Goal: Task Accomplishment & Management: Complete application form

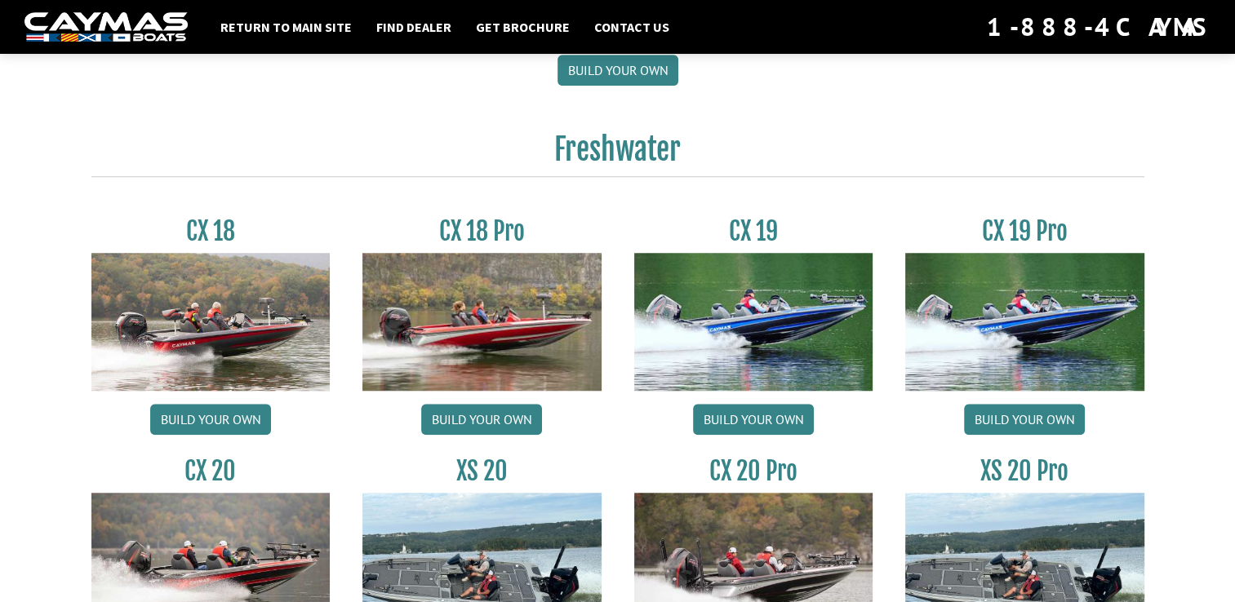
scroll to position [1274, 0]
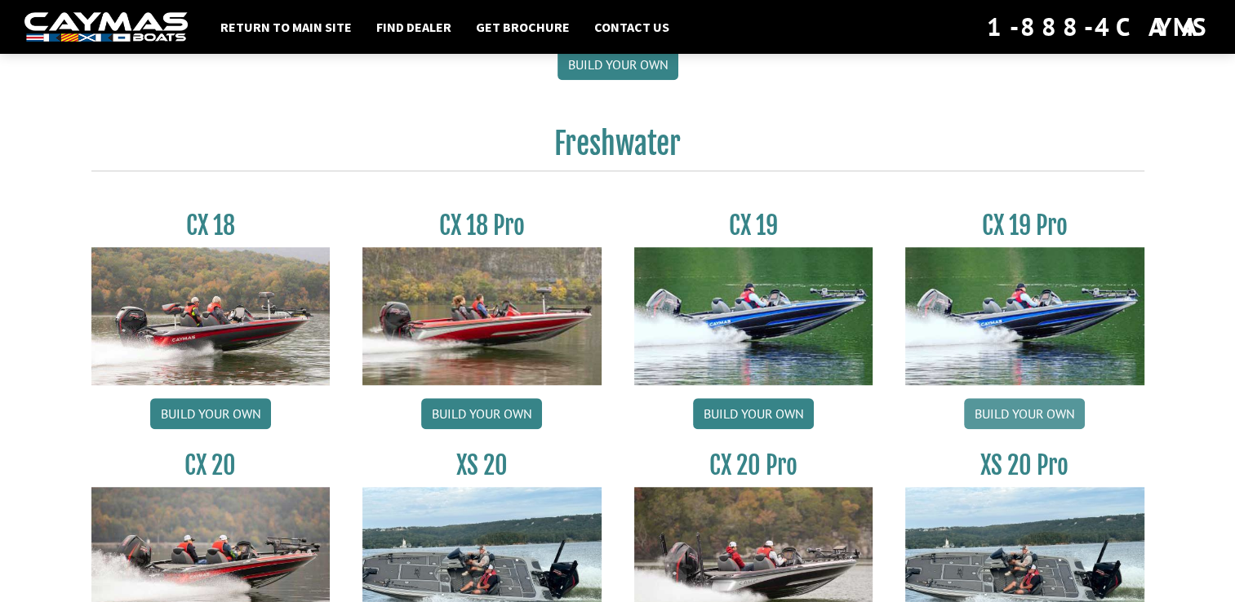
click at [1024, 398] on link "Build your own" at bounding box center [1024, 413] width 121 height 31
click at [501, 398] on link "Build your own" at bounding box center [481, 413] width 121 height 31
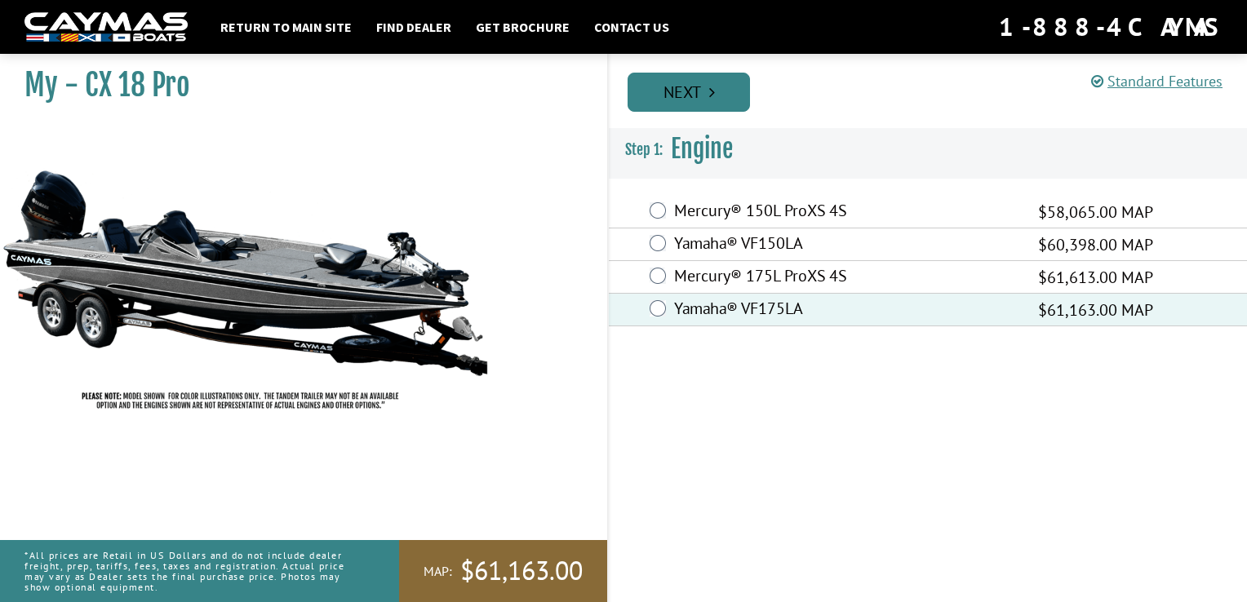
click at [715, 94] on icon "Pagination" at bounding box center [712, 92] width 6 height 16
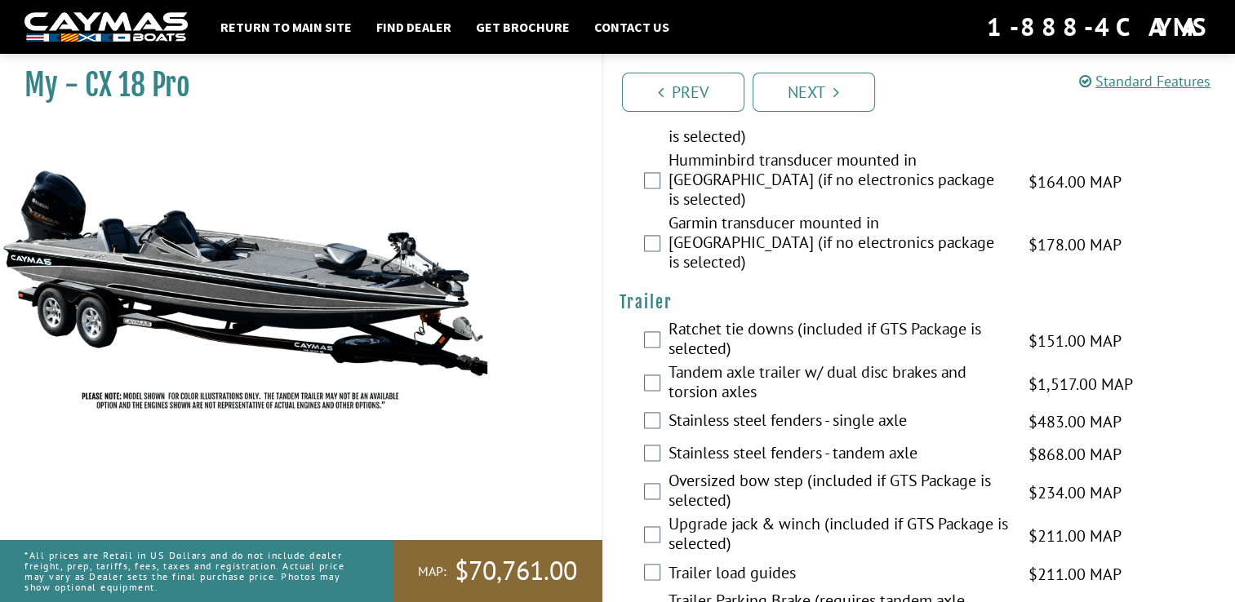
scroll to position [2515, 0]
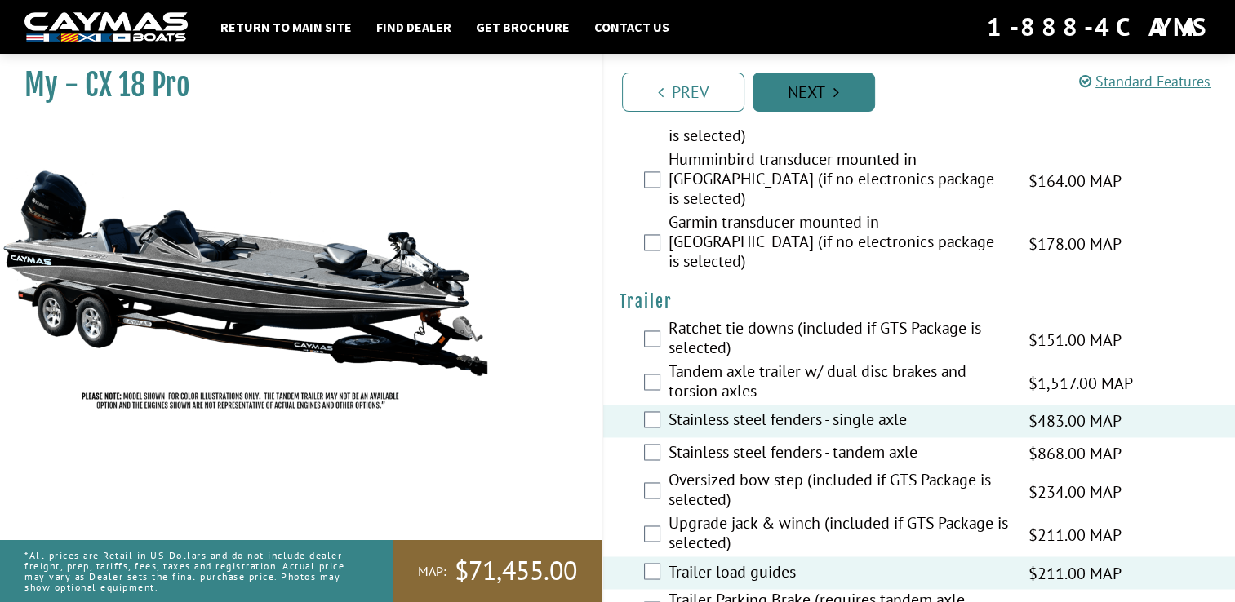
click at [830, 100] on link "Next" at bounding box center [814, 92] width 122 height 39
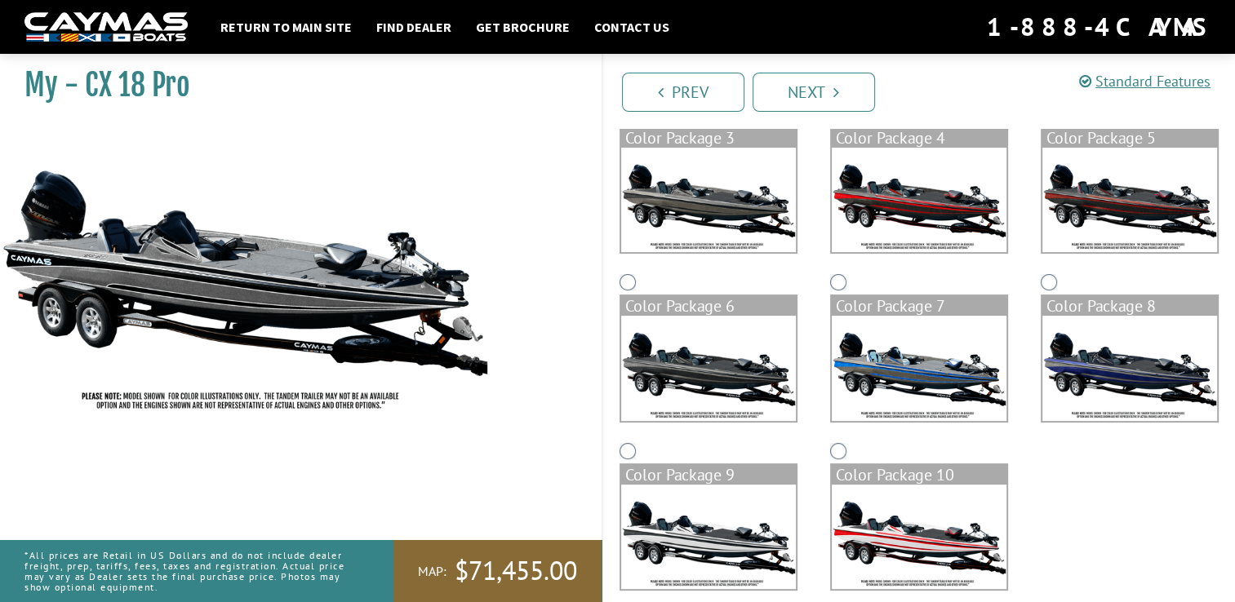
scroll to position [345, 0]
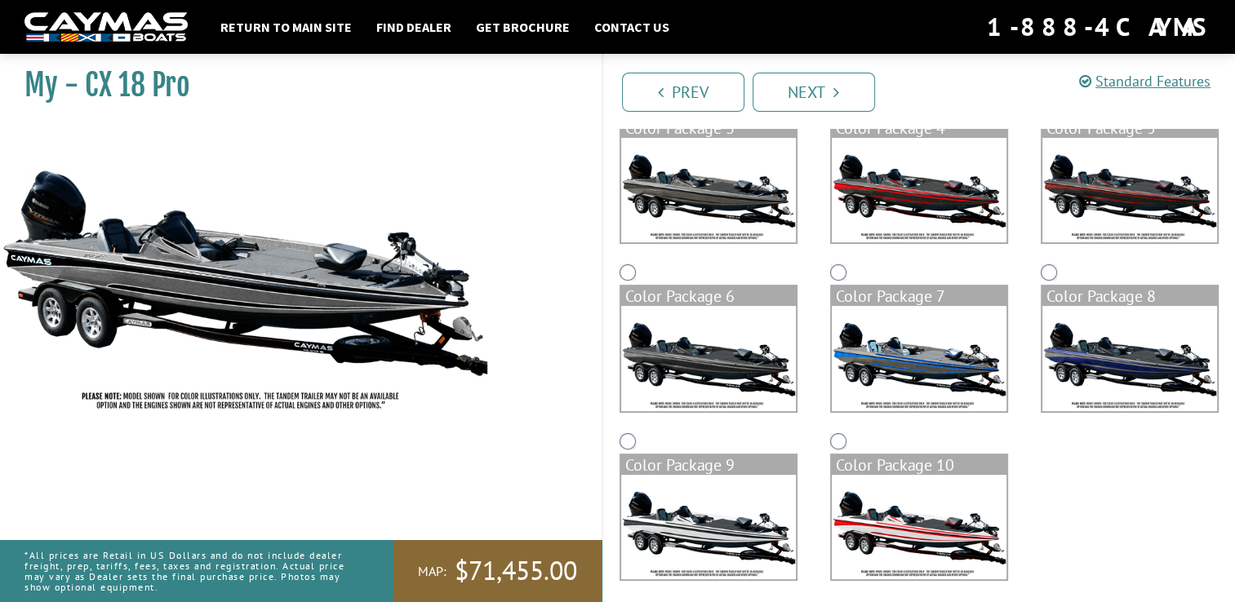
click at [937, 529] on img at bounding box center [919, 527] width 175 height 104
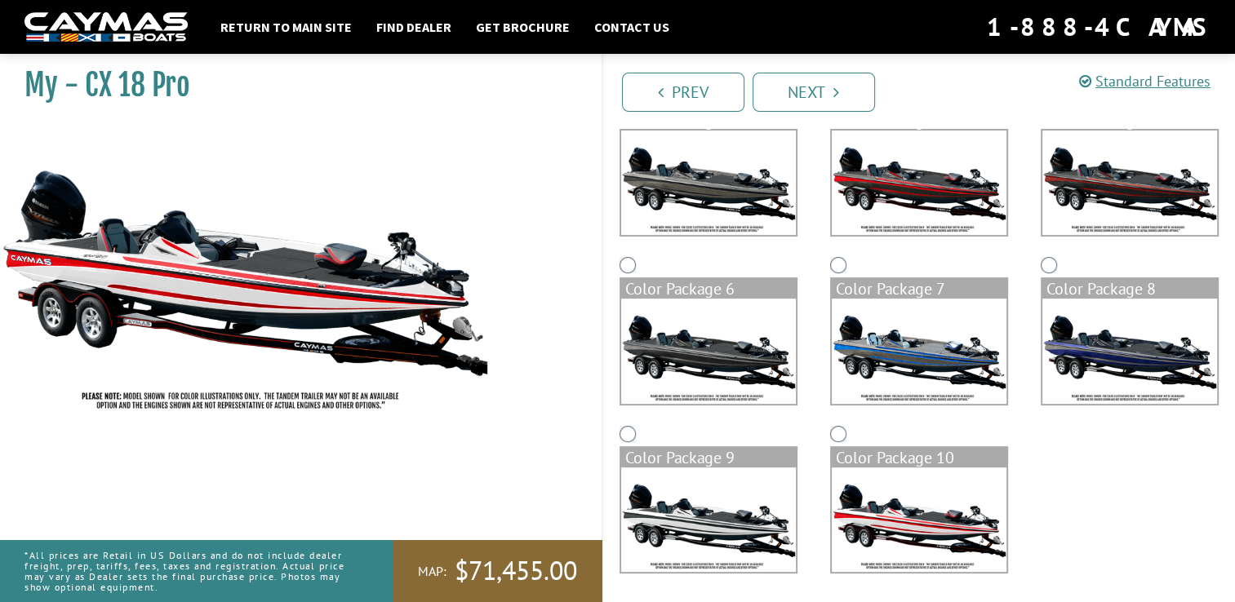
scroll to position [356, 0]
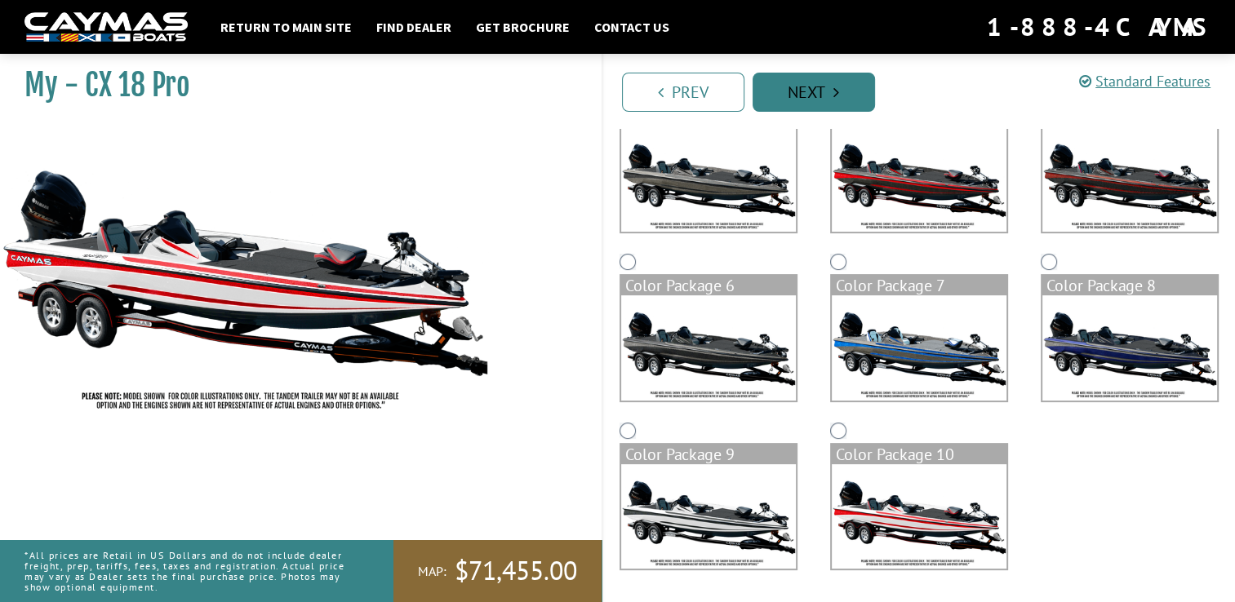
click at [841, 98] on link "Next" at bounding box center [814, 92] width 122 height 39
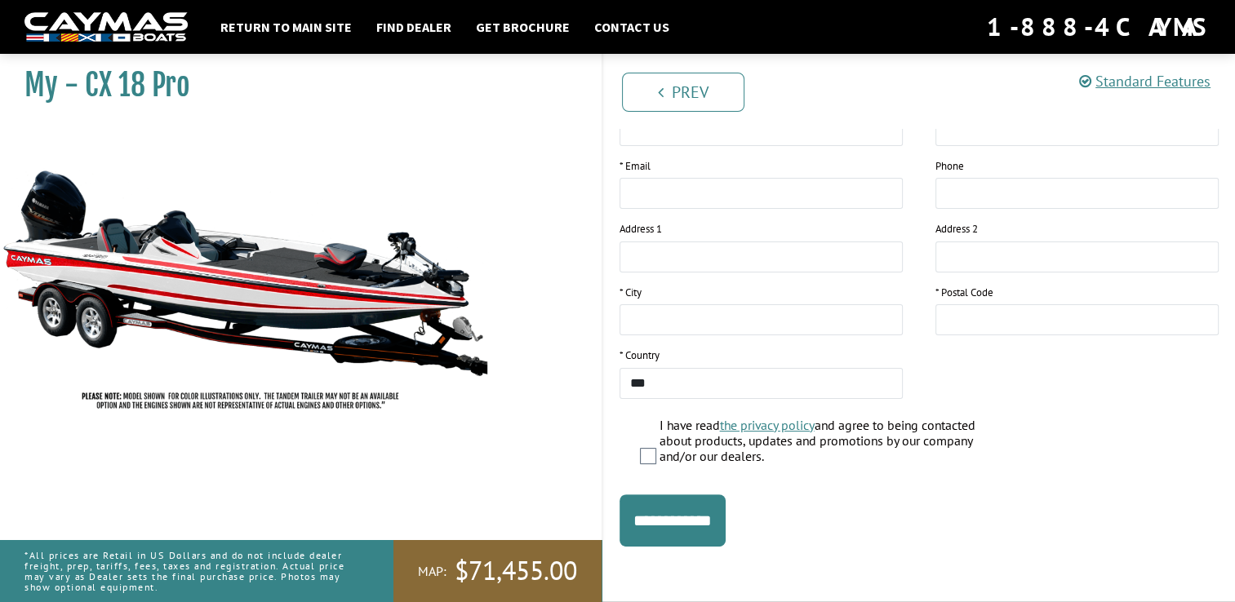
scroll to position [0, 0]
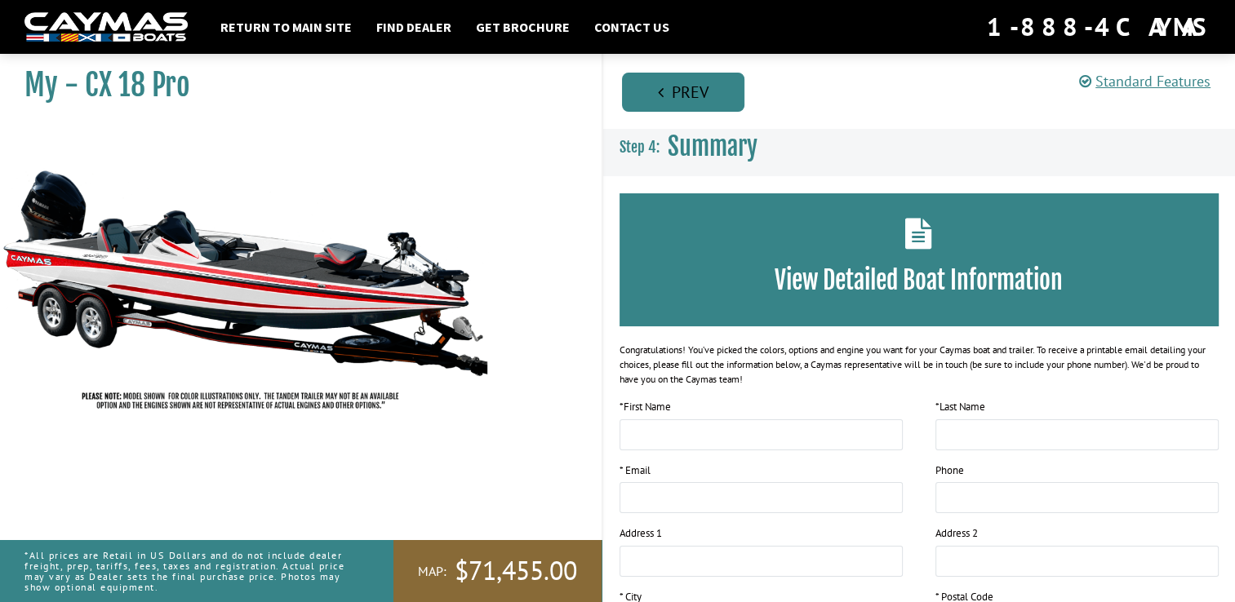
click at [712, 90] on link "Prev" at bounding box center [683, 92] width 122 height 39
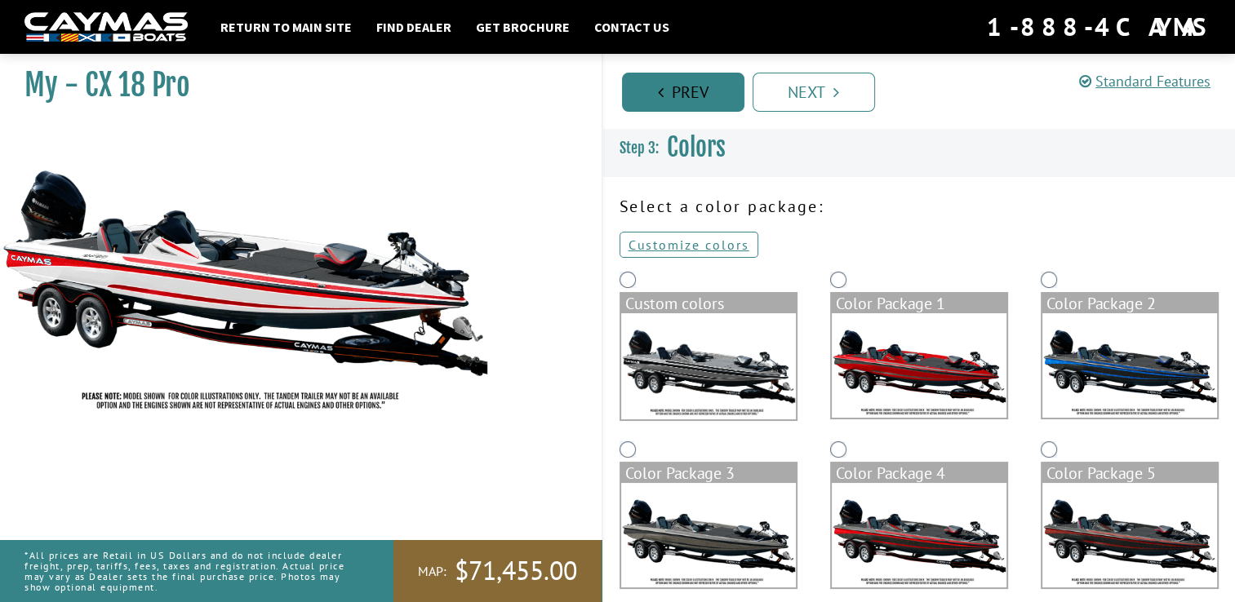
click at [712, 90] on link "Prev" at bounding box center [683, 92] width 122 height 39
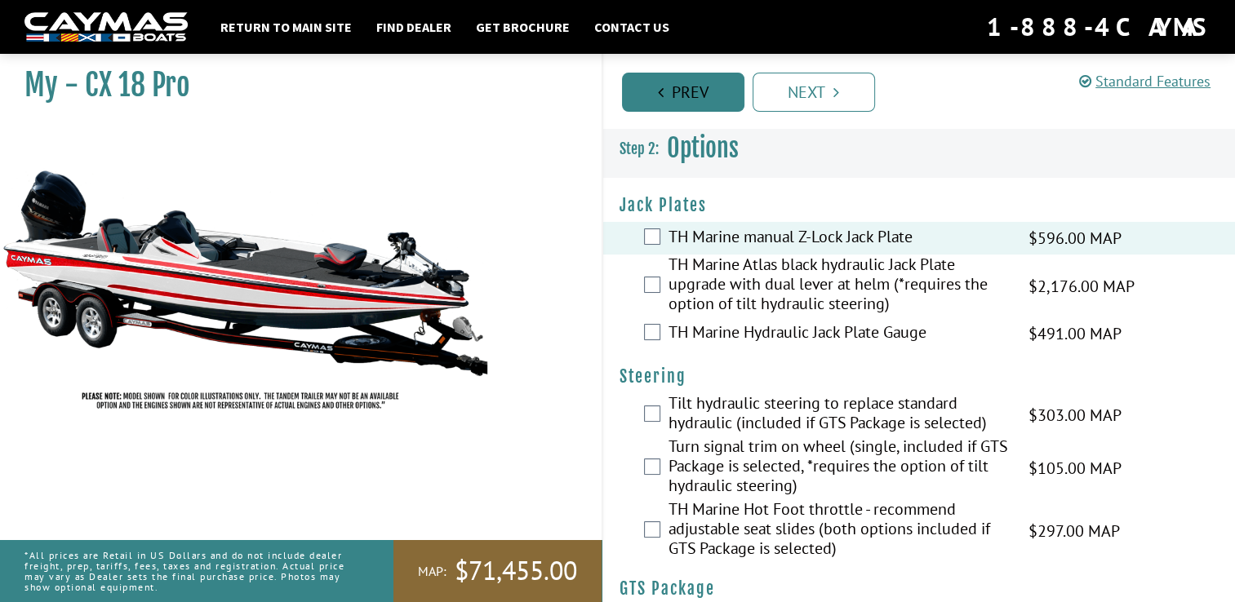
click at [712, 90] on link "Prev" at bounding box center [683, 92] width 122 height 39
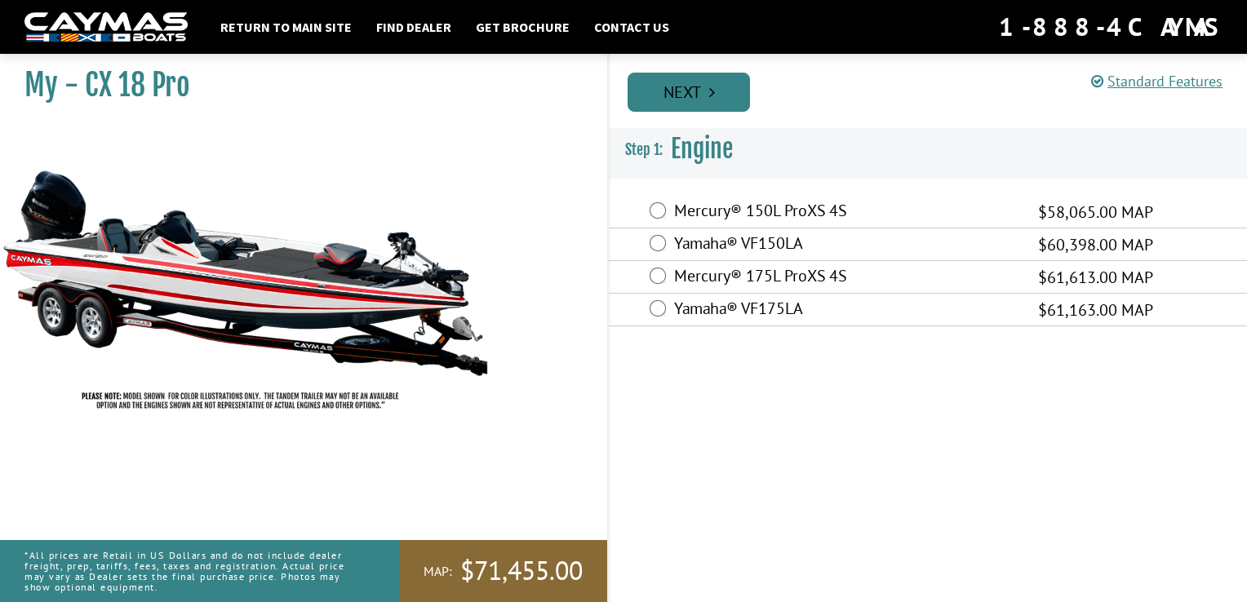
click at [712, 100] on icon "Pagination" at bounding box center [712, 92] width 6 height 16
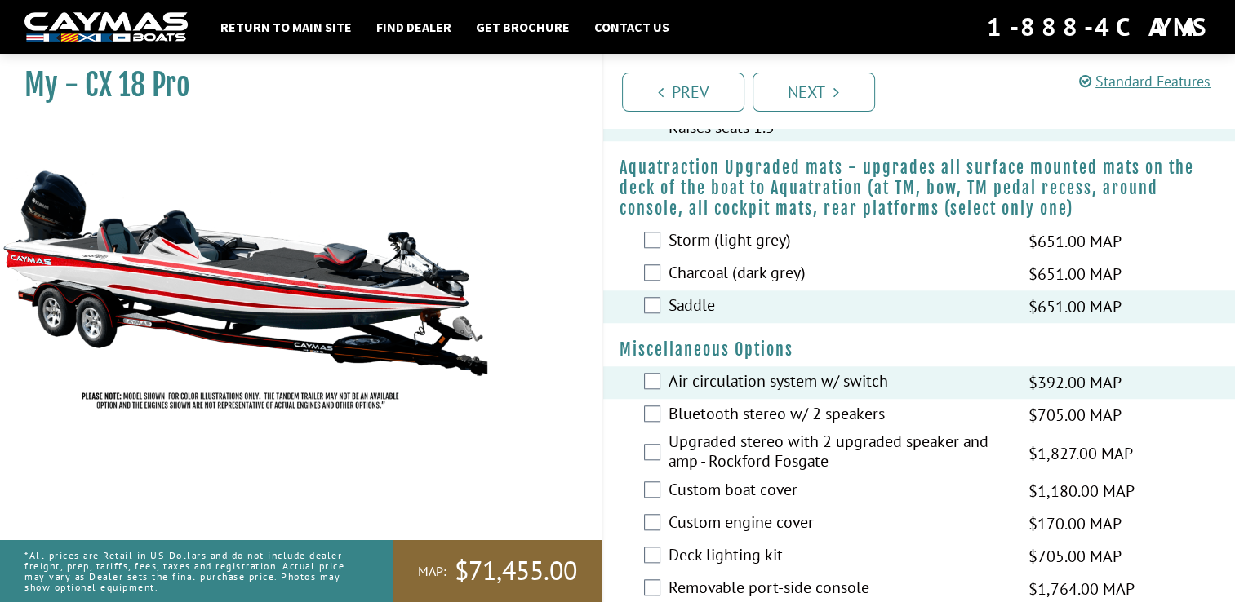
scroll to position [1330, 0]
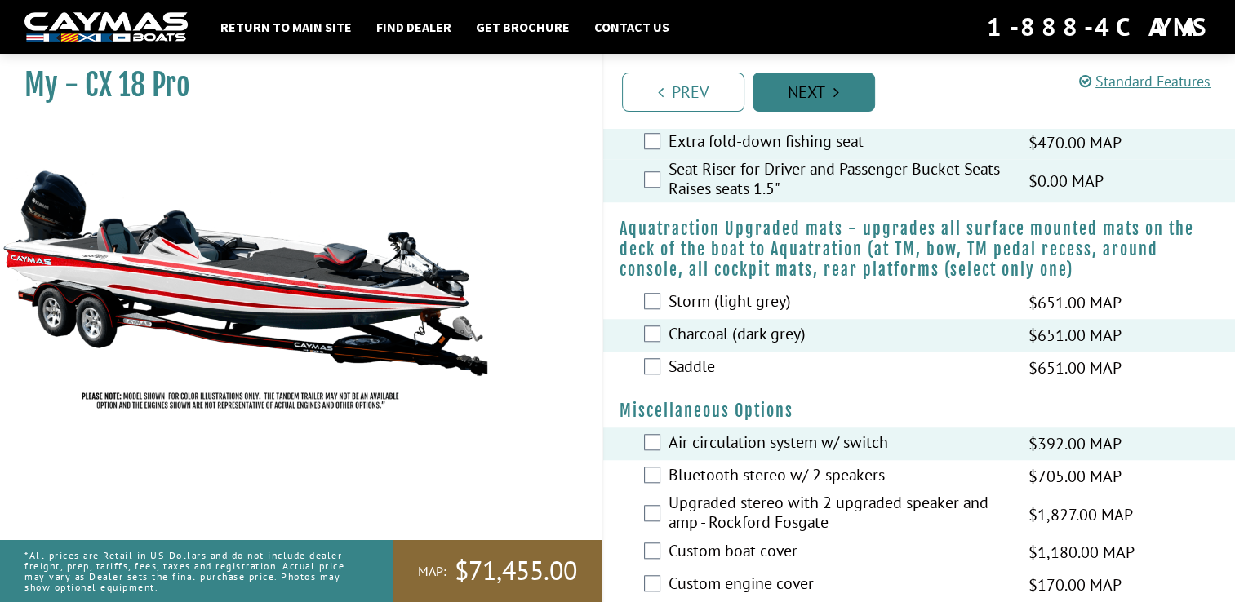
click at [842, 96] on link "Next" at bounding box center [814, 92] width 122 height 39
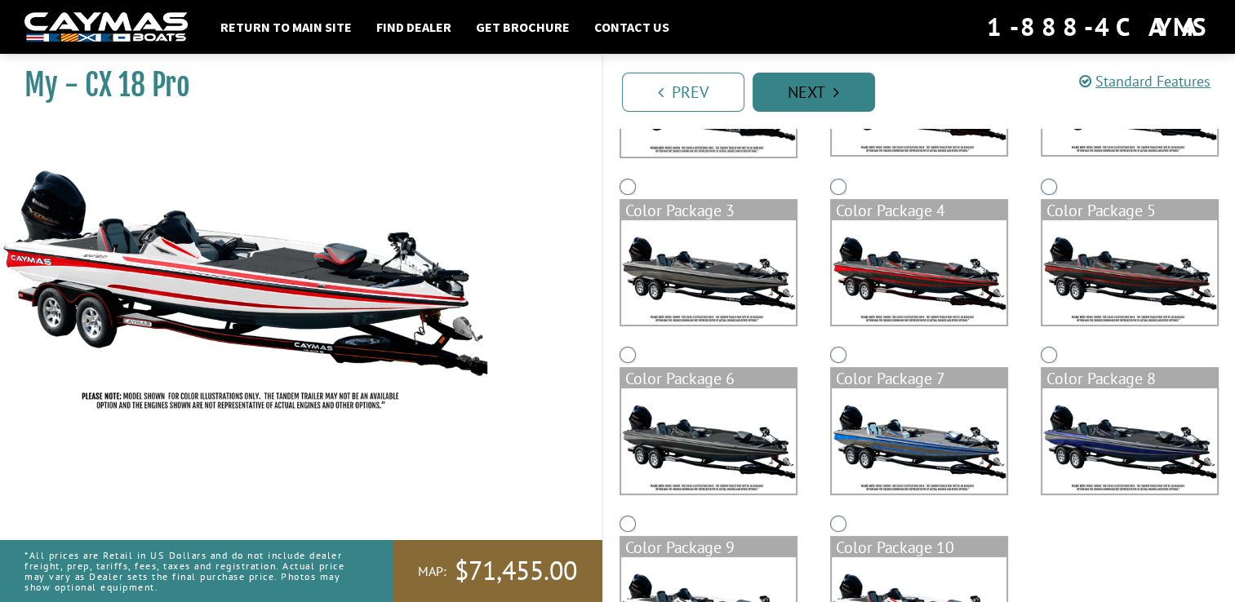
click at [842, 96] on link "Next" at bounding box center [814, 92] width 122 height 39
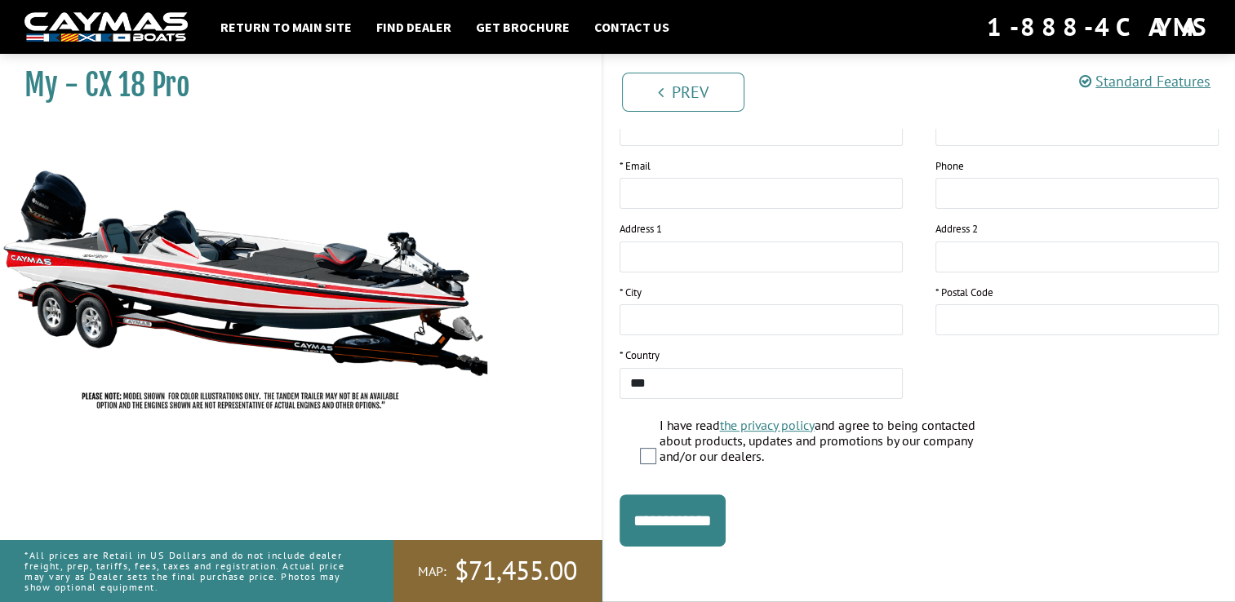
scroll to position [0, 0]
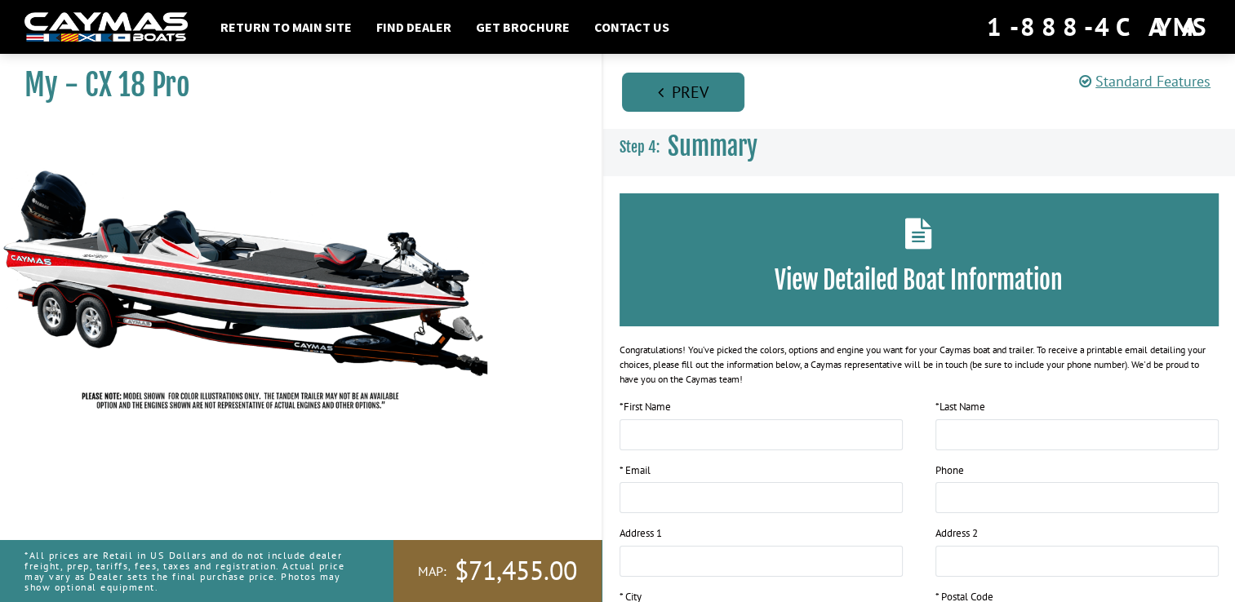
click at [698, 99] on link "Prev" at bounding box center [683, 92] width 122 height 39
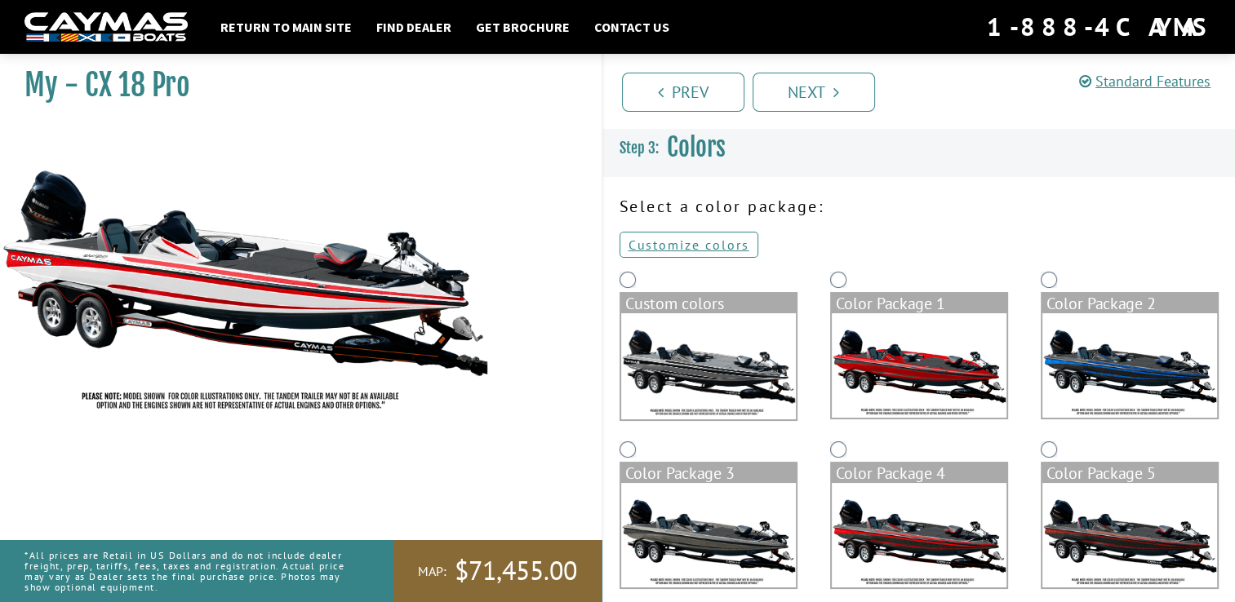
scroll to position [356, 0]
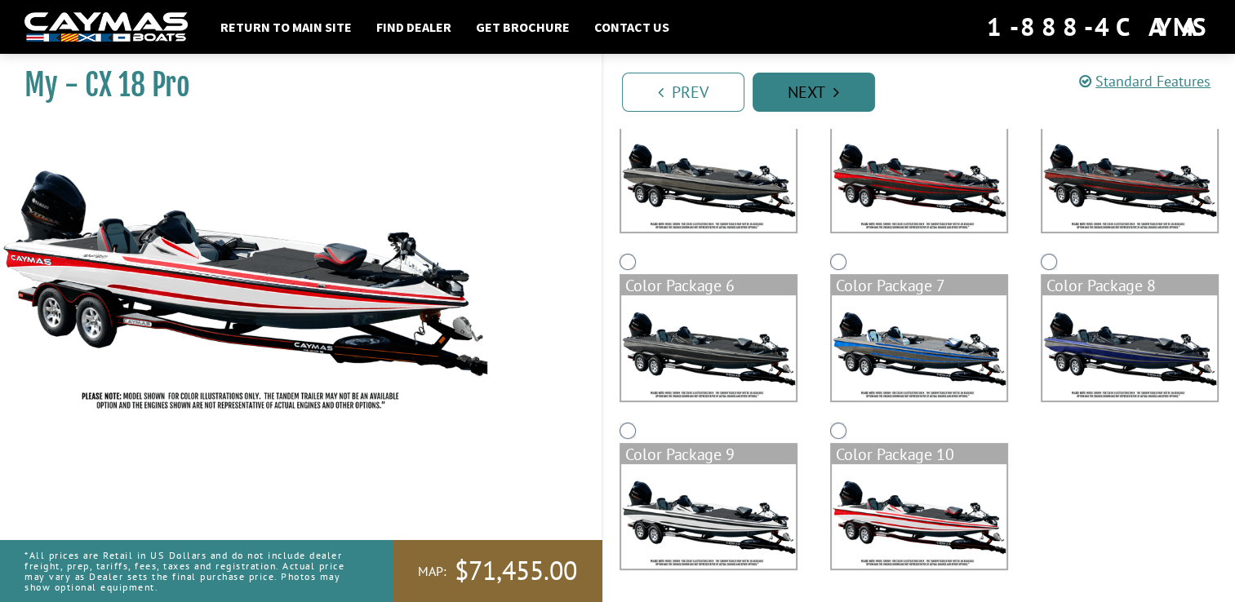
click at [833, 101] on link "Next" at bounding box center [814, 92] width 122 height 39
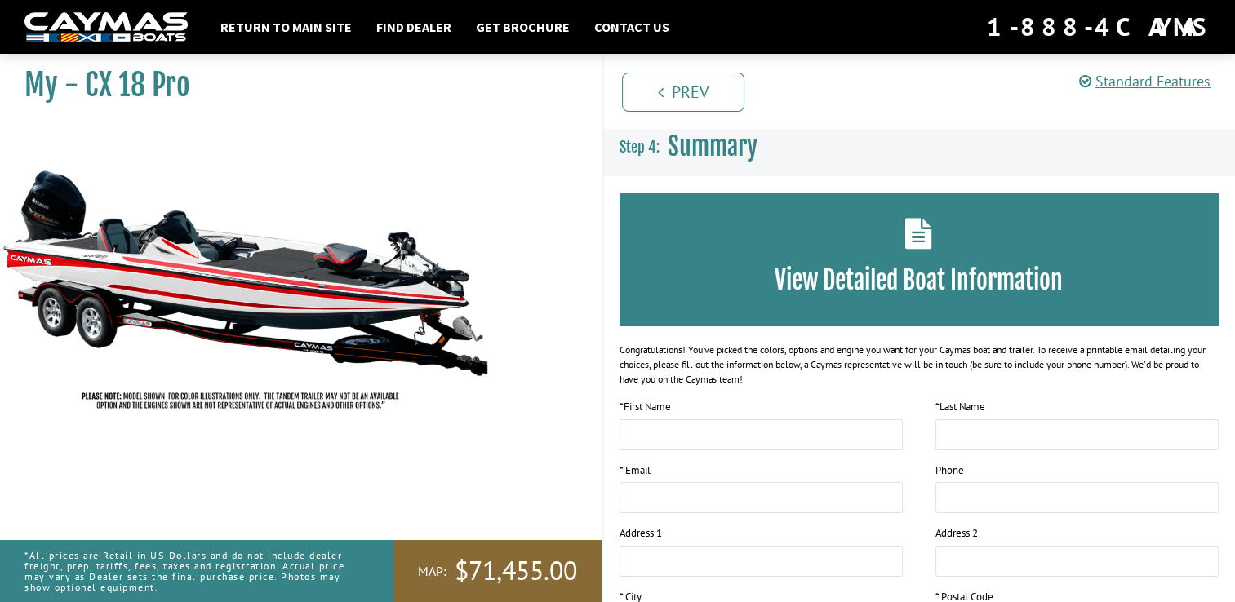
scroll to position [304, 0]
